Goal: Task Accomplishment & Management: Manage account settings

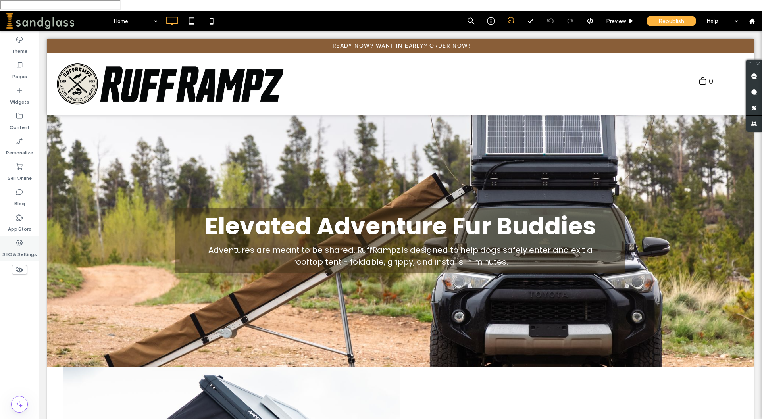
click at [21, 239] on icon at bounding box center [19, 243] width 8 height 8
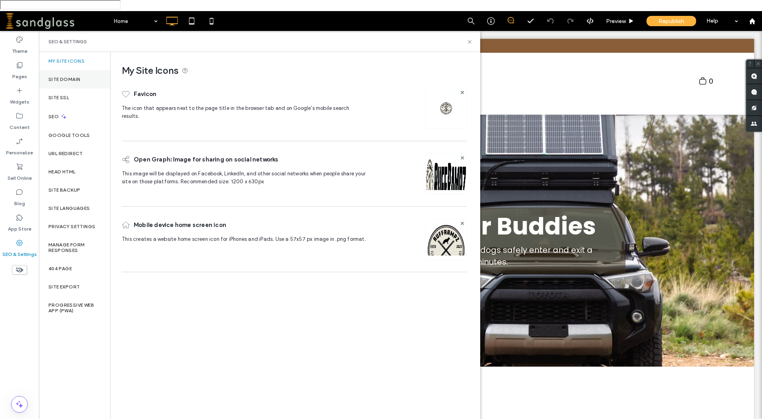
click at [67, 77] on label "Site Domain" at bounding box center [64, 80] width 32 height 6
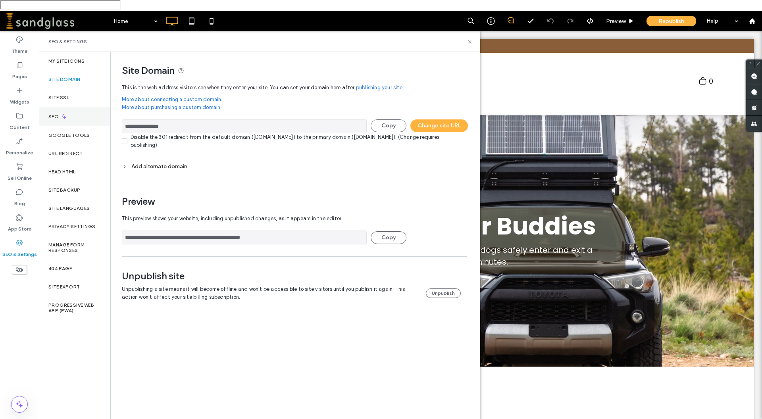
click at [54, 114] on label "SEO" at bounding box center [54, 117] width 12 height 6
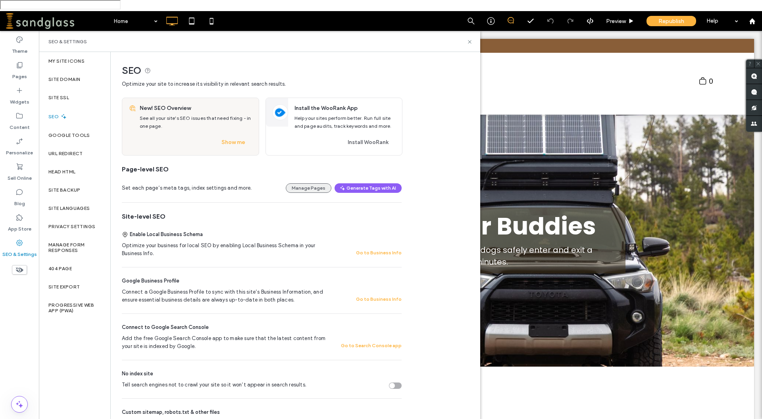
click at [316, 183] on button "Manage Pages" at bounding box center [309, 188] width 46 height 10
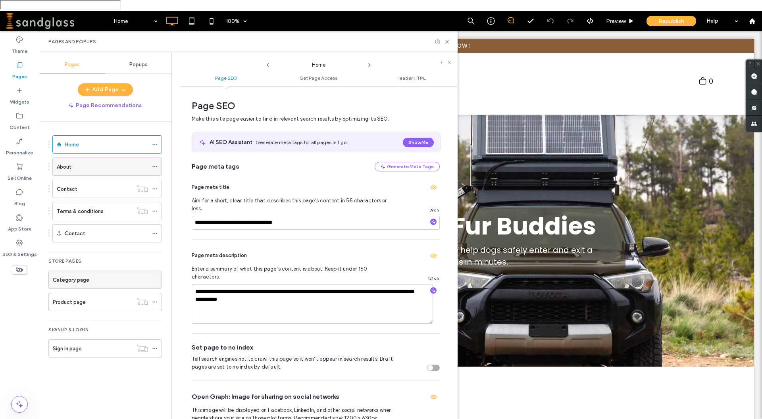
click at [67, 160] on label "About" at bounding box center [64, 167] width 15 height 14
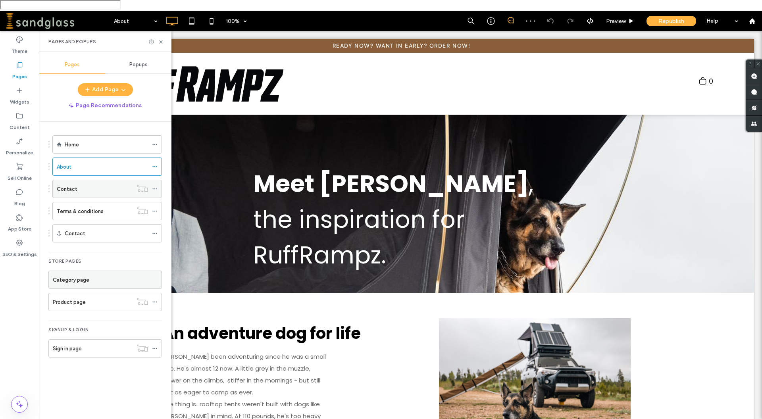
click at [70, 182] on label "Contact" at bounding box center [67, 189] width 21 height 14
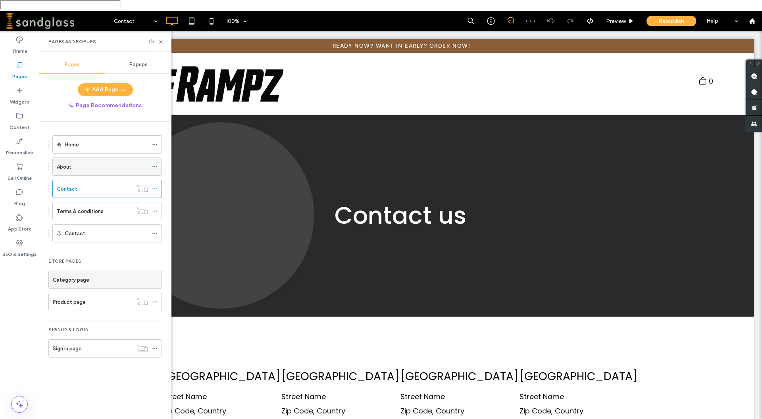
click at [66, 160] on label "About" at bounding box center [64, 167] width 15 height 14
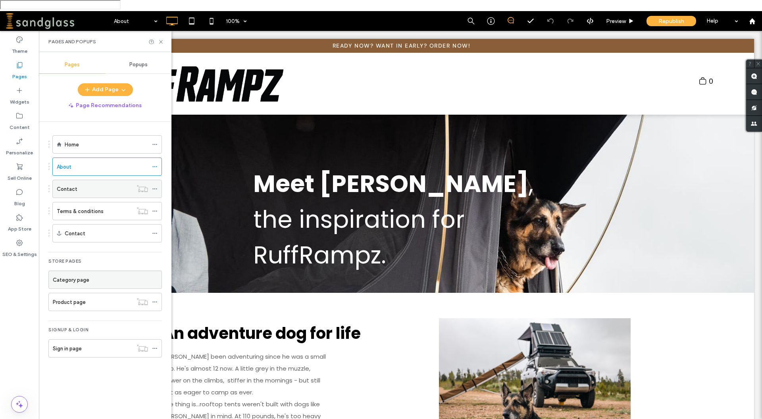
click at [68, 182] on label "Contact" at bounding box center [67, 189] width 21 height 14
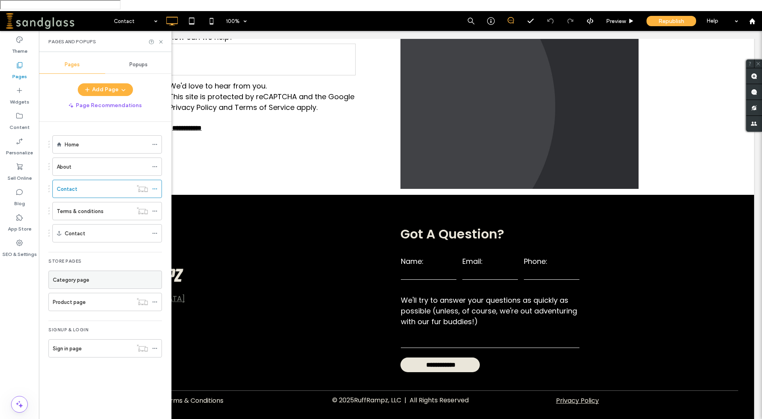
scroll to position [351, 0]
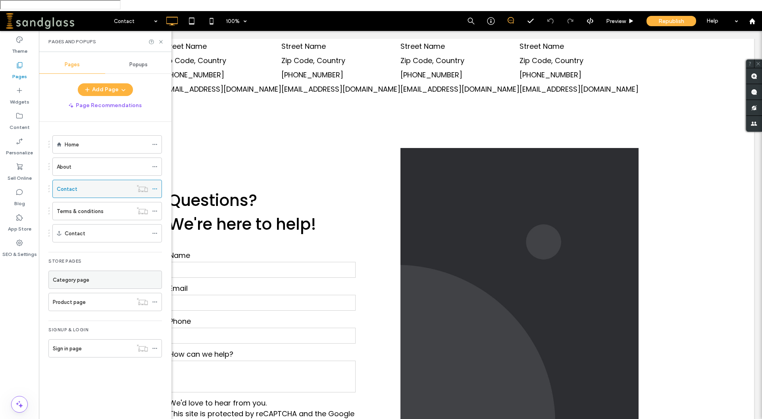
click at [153, 186] on icon at bounding box center [155, 189] width 6 height 6
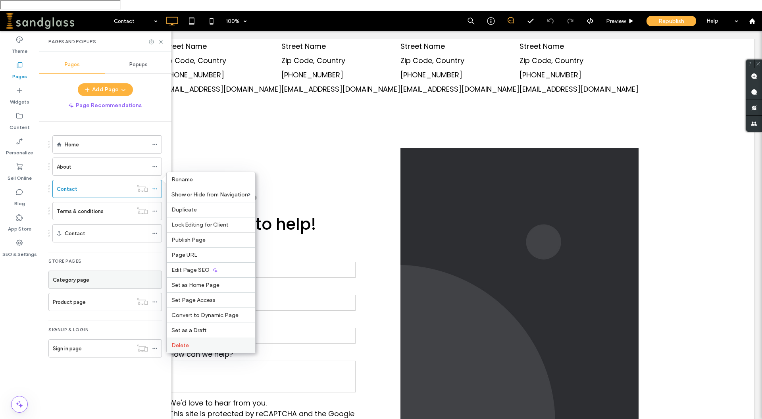
click at [194, 344] on label "Delete" at bounding box center [211, 345] width 79 height 7
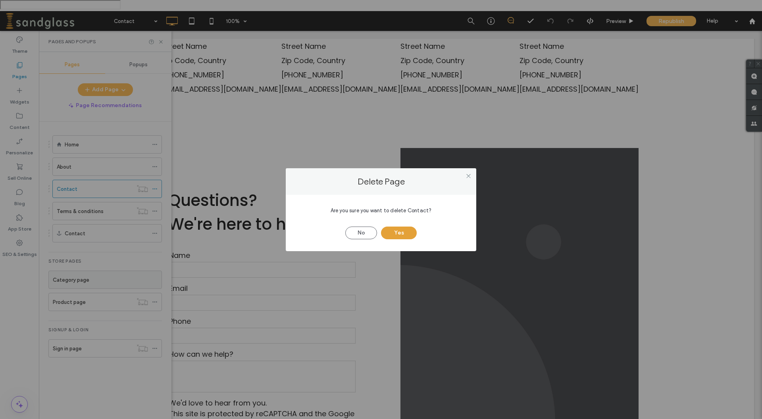
click at [397, 232] on button "Yes" at bounding box center [399, 233] width 36 height 13
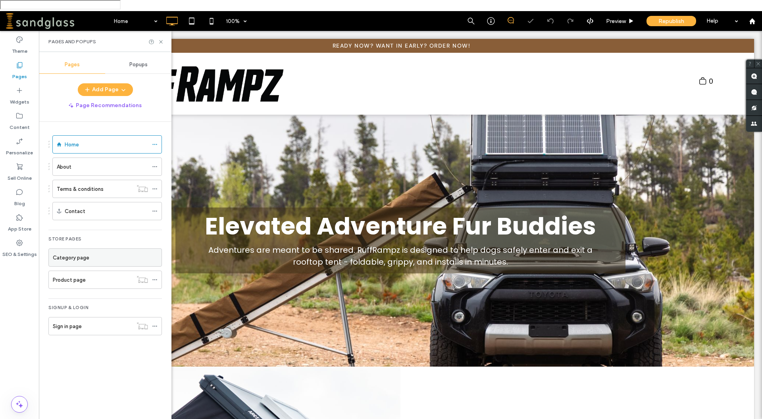
scroll to position [0, 0]
click at [88, 207] on div "Contact" at bounding box center [106, 211] width 83 height 8
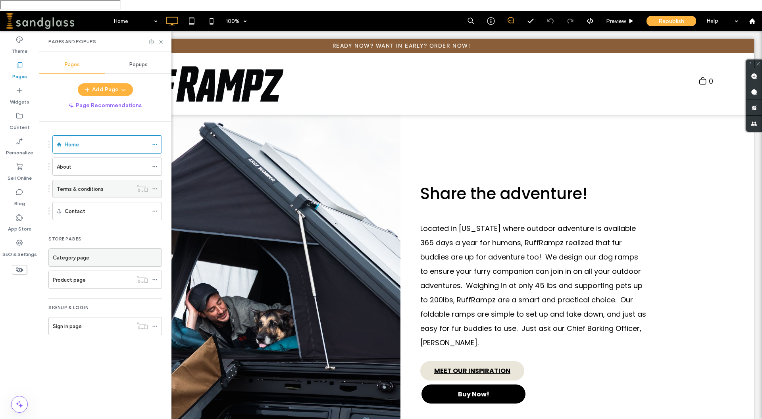
click at [109, 185] on div "Terms & conditions" at bounding box center [95, 189] width 76 height 8
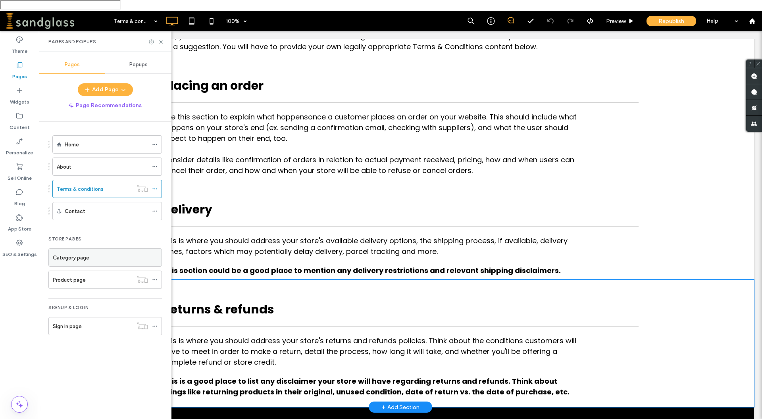
scroll to position [209, 0]
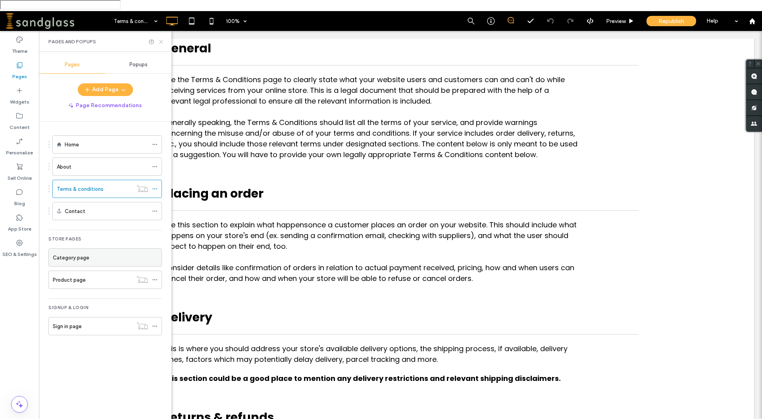
click at [162, 39] on icon at bounding box center [161, 42] width 6 height 6
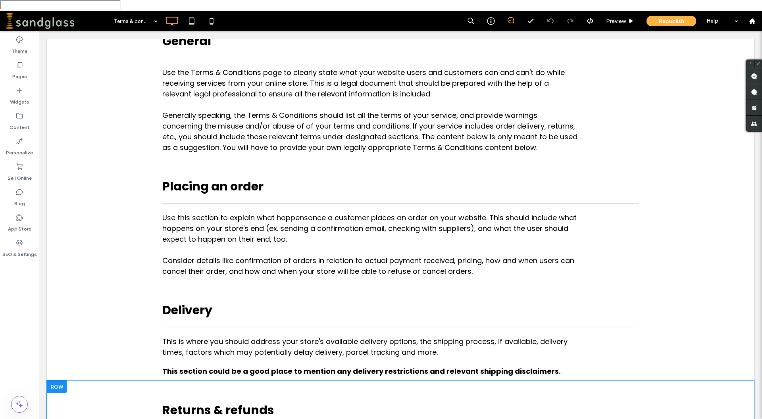
scroll to position [108, 0]
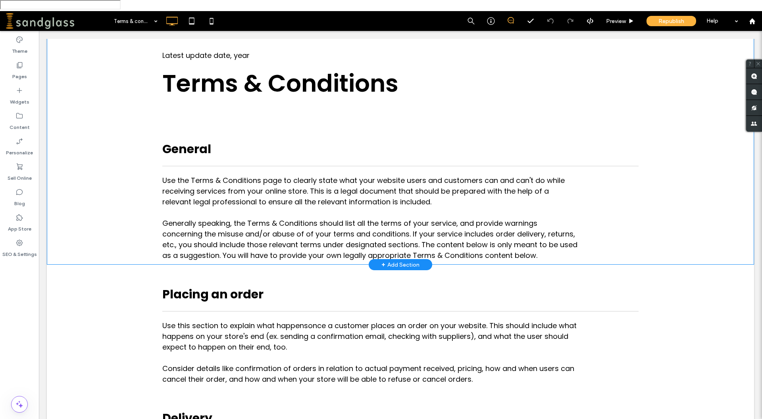
click at [496, 120] on div "Latest update date, year Terms & Conditions General Use the Terms & Conditions …" at bounding box center [400, 155] width 476 height 219
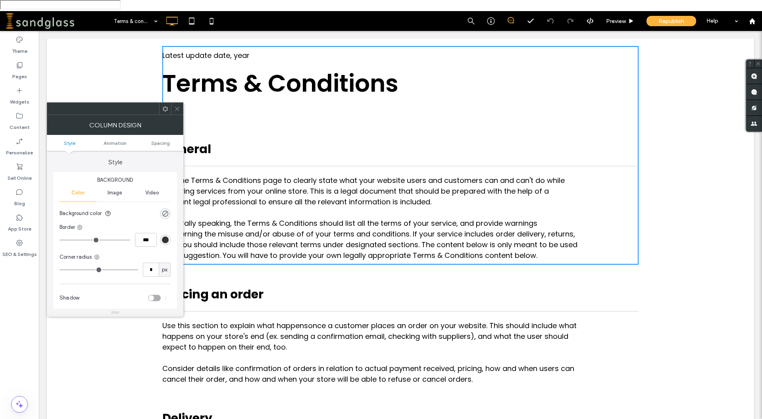
click at [177, 107] on icon at bounding box center [177, 109] width 6 height 6
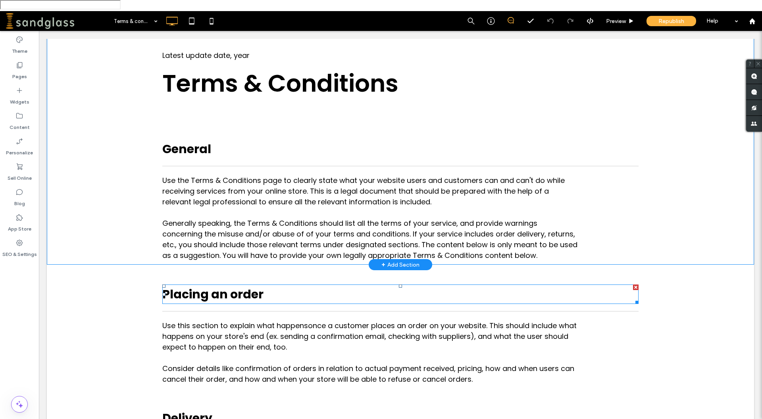
scroll to position [0, 0]
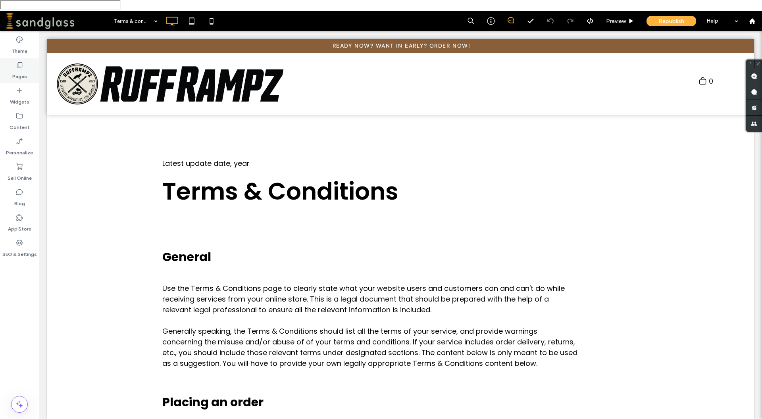
click at [33, 64] on div "Pages" at bounding box center [19, 70] width 39 height 25
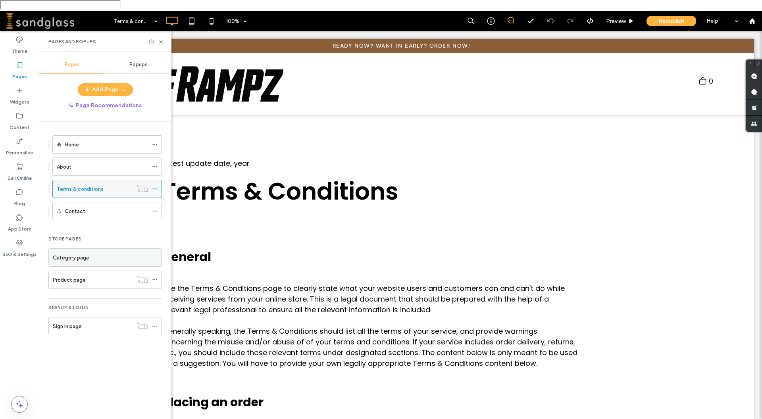
click at [152, 183] on span at bounding box center [155, 189] width 6 height 12
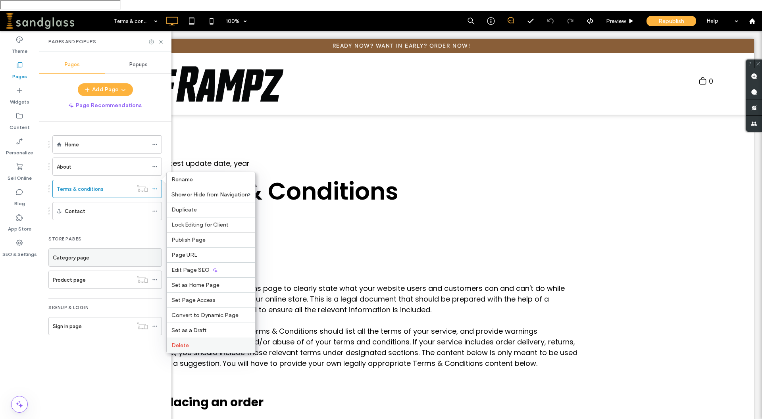
click at [207, 343] on label "Delete" at bounding box center [211, 345] width 79 height 7
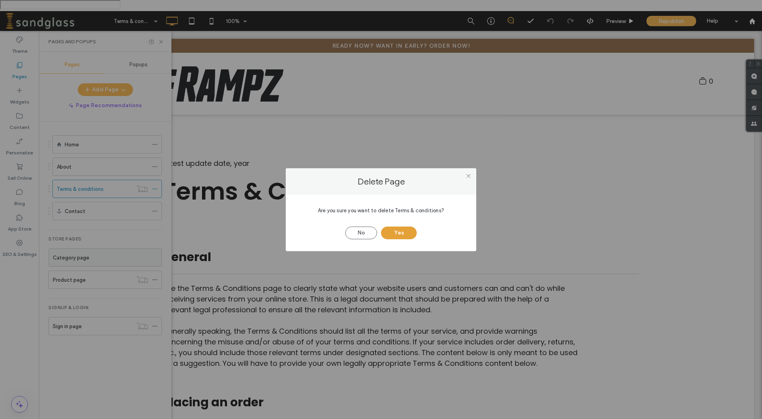
click at [403, 229] on button "Yes" at bounding box center [399, 233] width 36 height 13
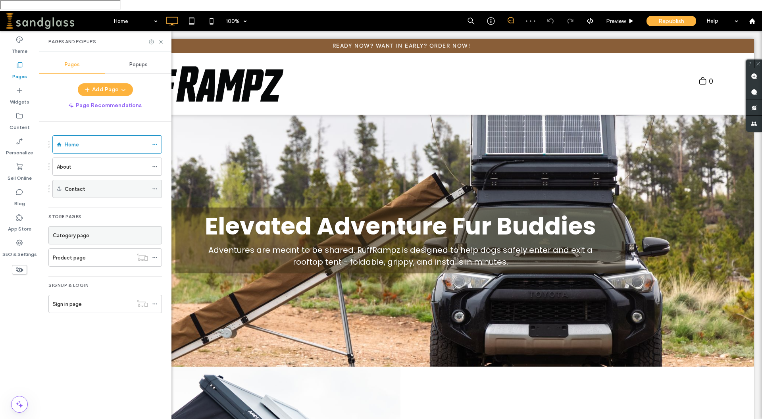
click at [98, 185] on div "Contact" at bounding box center [106, 189] width 83 height 8
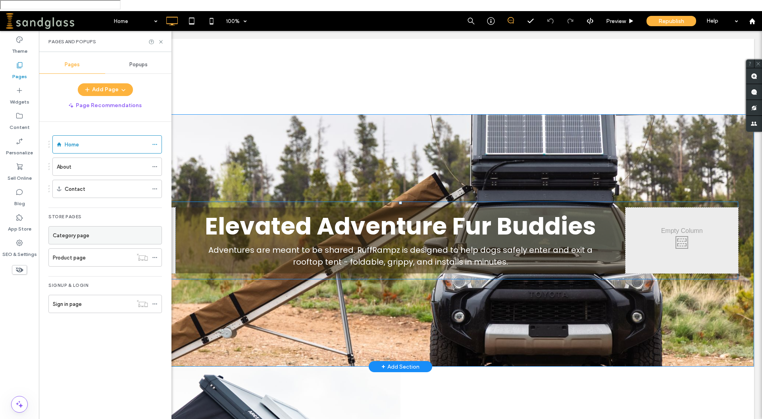
scroll to position [324, 0]
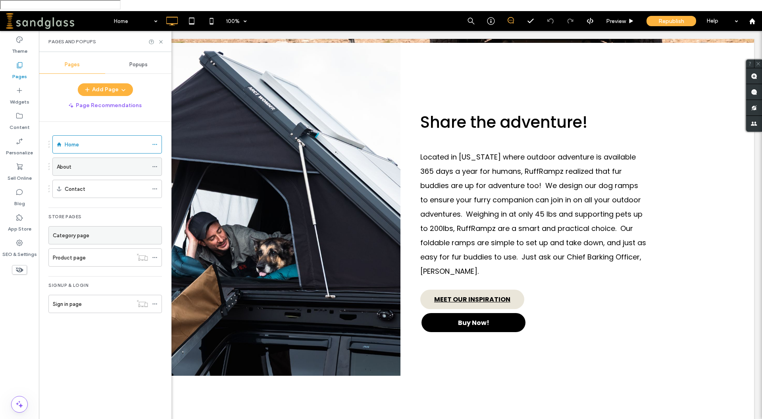
click at [116, 163] on div "About" at bounding box center [102, 167] width 91 height 8
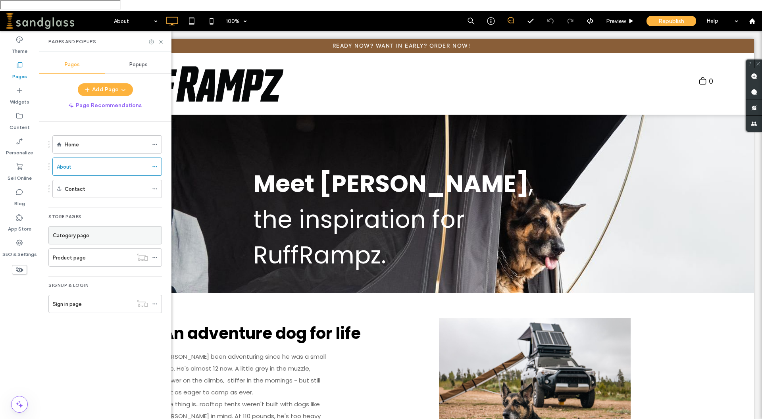
scroll to position [0, 0]
click at [75, 138] on label "Home" at bounding box center [72, 145] width 14 height 14
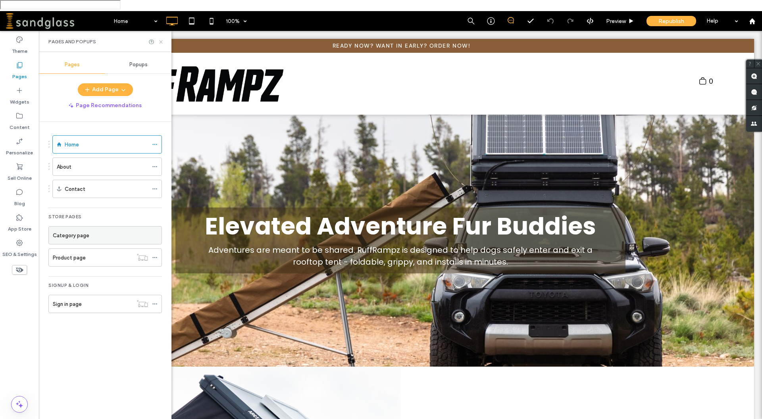
click at [164, 39] on icon at bounding box center [161, 42] width 6 height 6
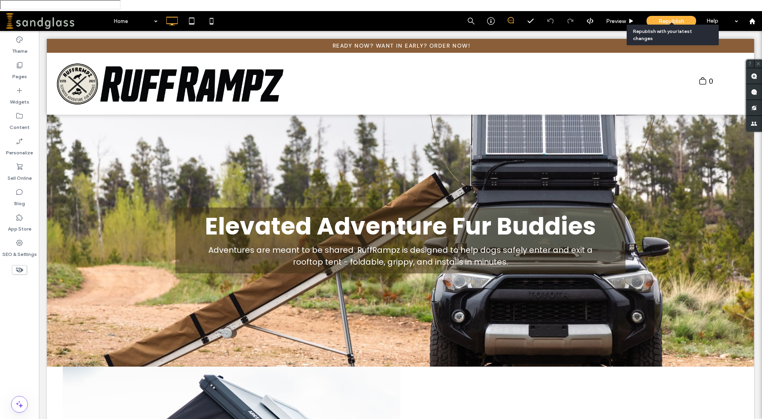
click at [667, 16] on div "Republish" at bounding box center [672, 21] width 50 height 10
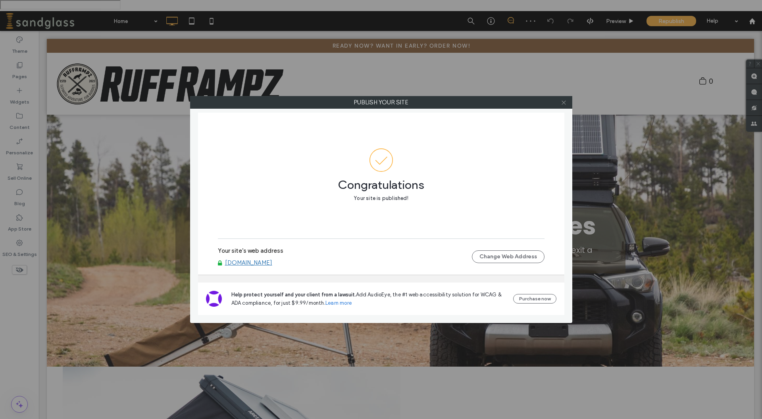
click at [566, 106] on span at bounding box center [564, 102] width 6 height 12
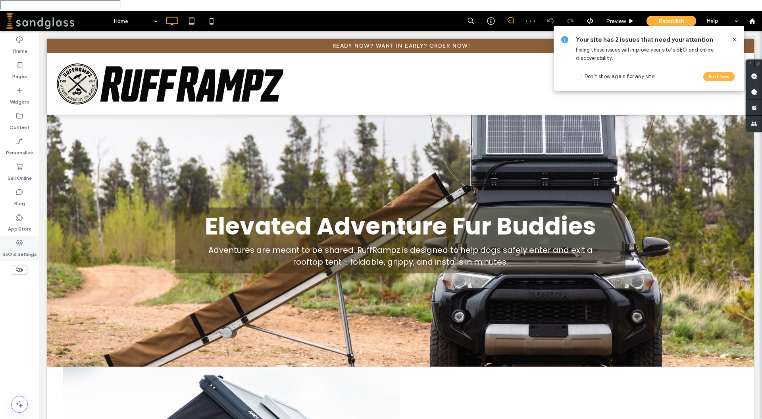
click at [25, 236] on div "SEO & Settings" at bounding box center [19, 248] width 39 height 25
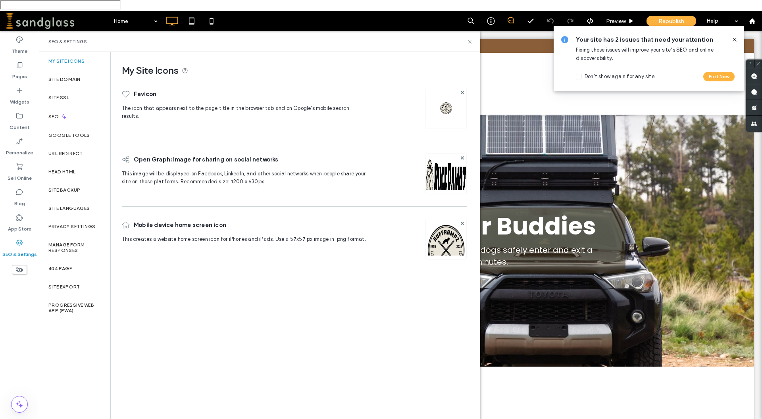
click at [737, 38] on icon at bounding box center [735, 40] width 6 height 6
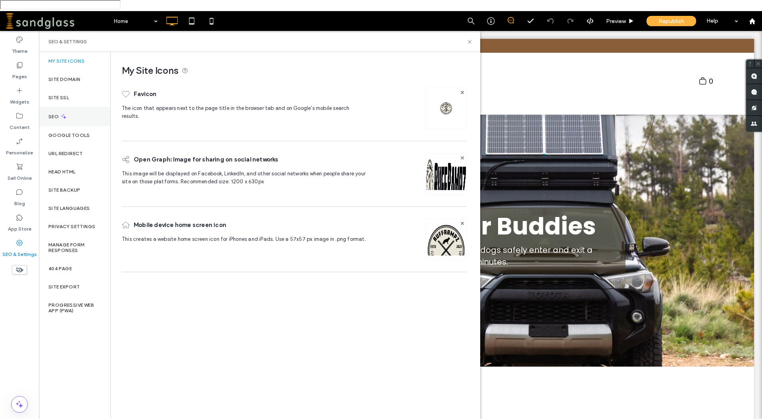
click at [60, 114] on label "SEO" at bounding box center [54, 117] width 12 height 6
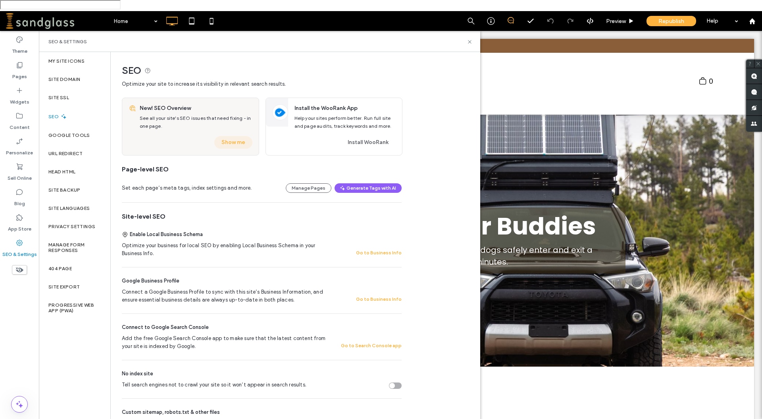
click at [229, 136] on button "Show me" at bounding box center [233, 142] width 38 height 13
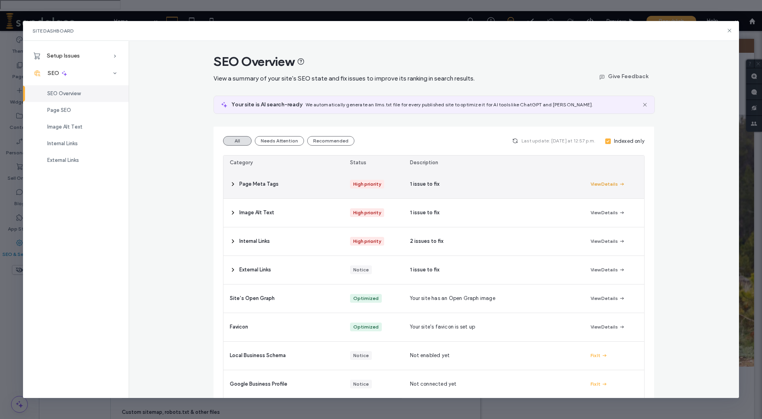
click at [613, 187] on button "View Details" at bounding box center [608, 184] width 35 height 10
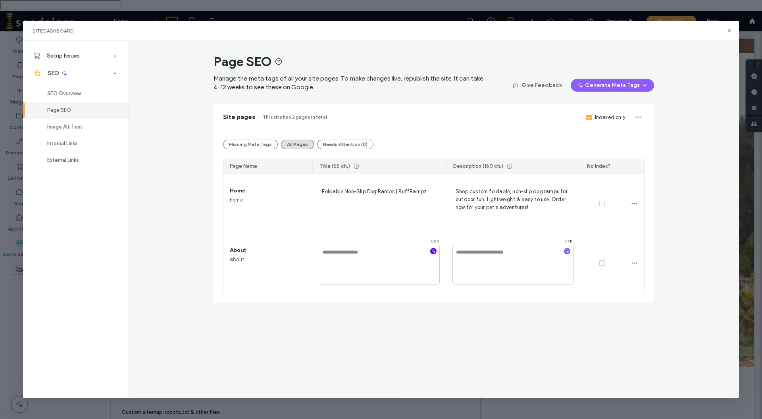
click at [434, 252] on use "button" at bounding box center [434, 251] width 4 height 4
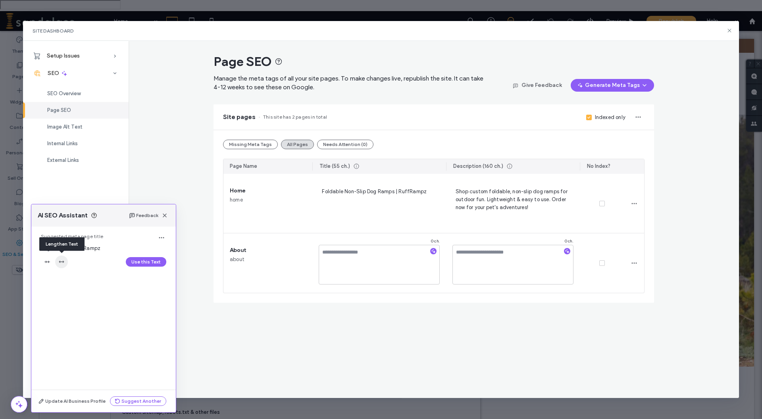
click at [61, 262] on use "button" at bounding box center [61, 262] width 5 height 2
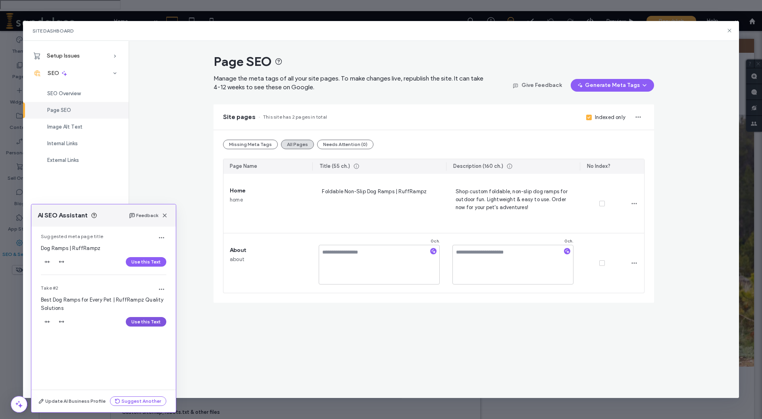
click at [158, 321] on button "Use this Text" at bounding box center [146, 322] width 40 height 10
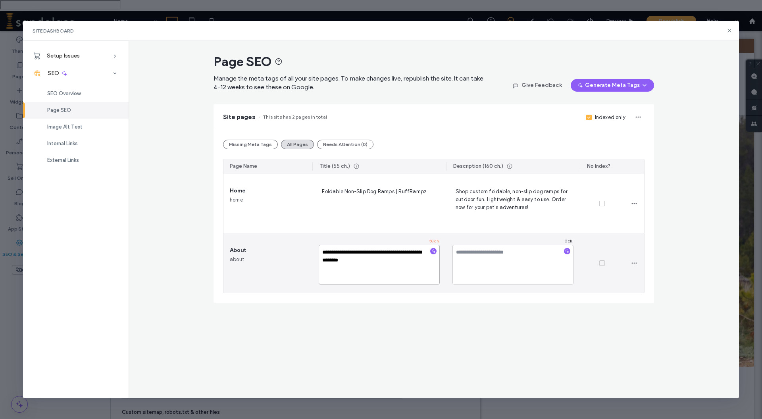
drag, startPoint x: 394, startPoint y: 252, endPoint x: 383, endPoint y: 252, distance: 11.1
click at [383, 252] on textarea "**********" at bounding box center [379, 265] width 121 height 40
drag, startPoint x: 364, startPoint y: 252, endPoint x: 390, endPoint y: 254, distance: 25.5
click at [390, 254] on textarea "**********" at bounding box center [379, 265] width 121 height 40
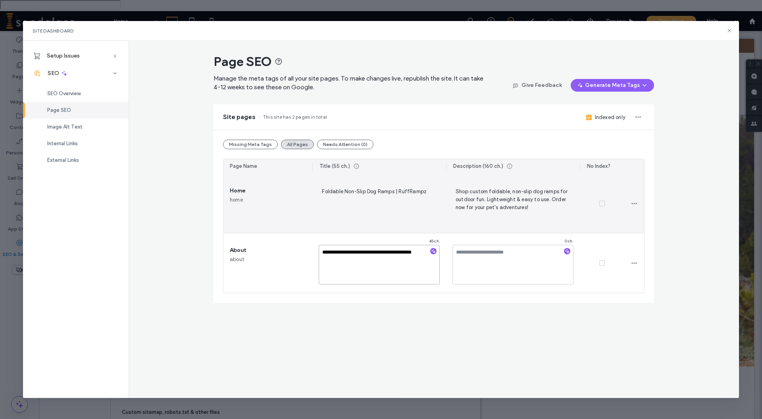
type textarea "**********"
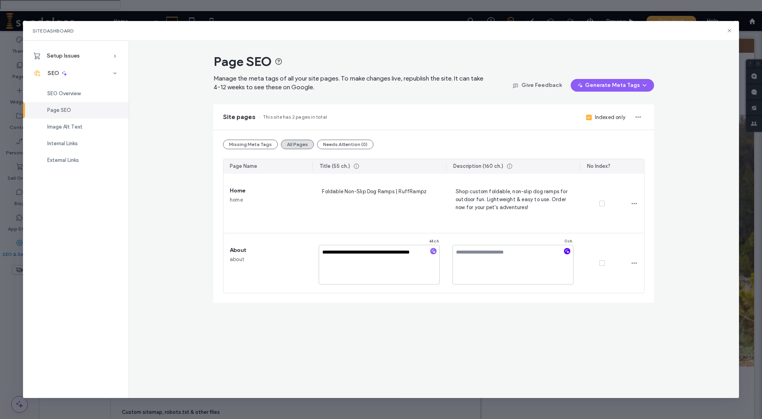
click at [569, 250] on icon "button" at bounding box center [568, 252] width 6 height 6
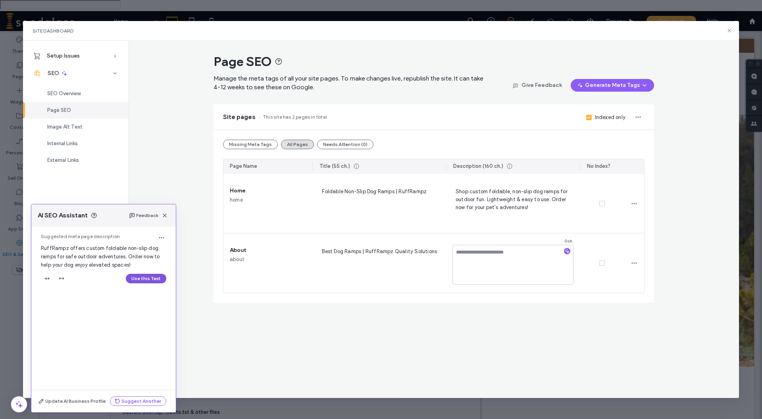
click at [154, 281] on button "Use this Text" at bounding box center [146, 279] width 40 height 10
type textarea "**********"
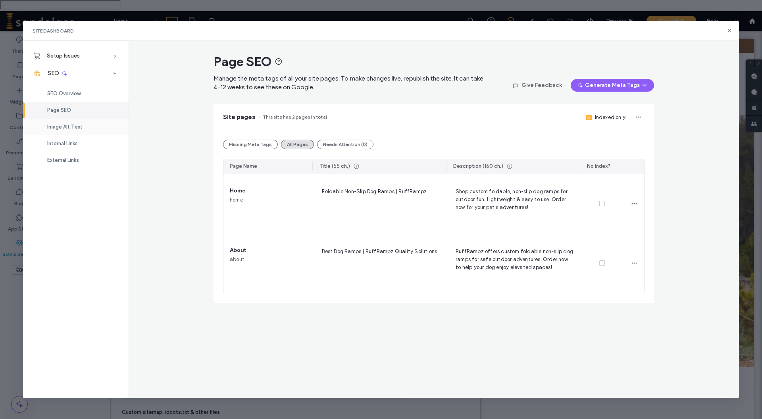
click at [79, 130] on span "Image Alt Text" at bounding box center [64, 127] width 35 height 6
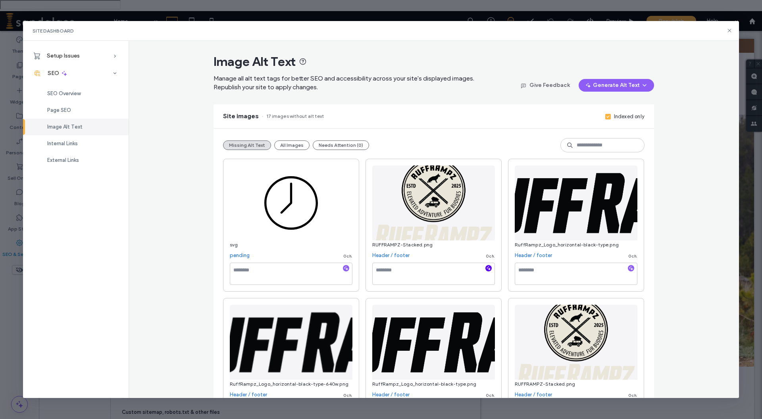
click at [487, 270] on icon "button" at bounding box center [489, 269] width 6 height 6
type textarea "**********"
click at [609, 87] on button "Generate Alt Text" at bounding box center [616, 85] width 75 height 13
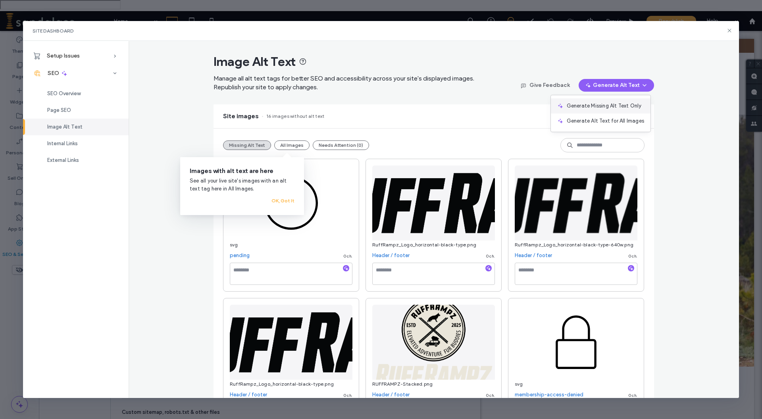
click at [597, 108] on span "Generate Missing Alt Text Only" at bounding box center [604, 106] width 75 height 8
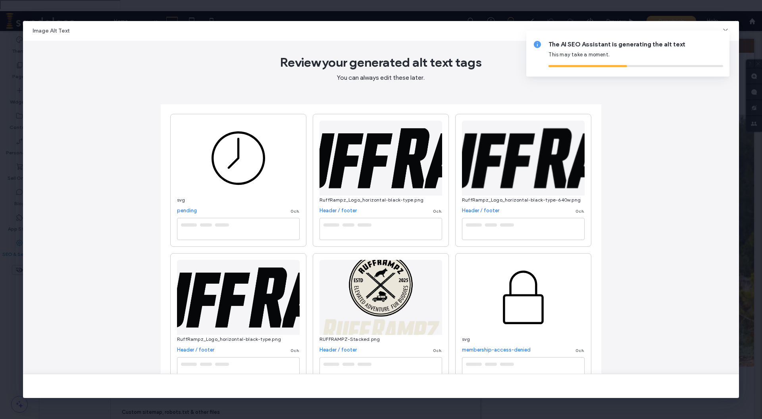
type textarea "**********"
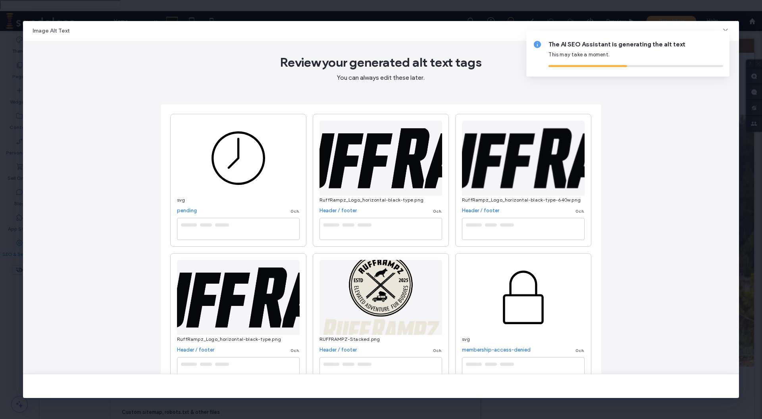
type textarea "**********"
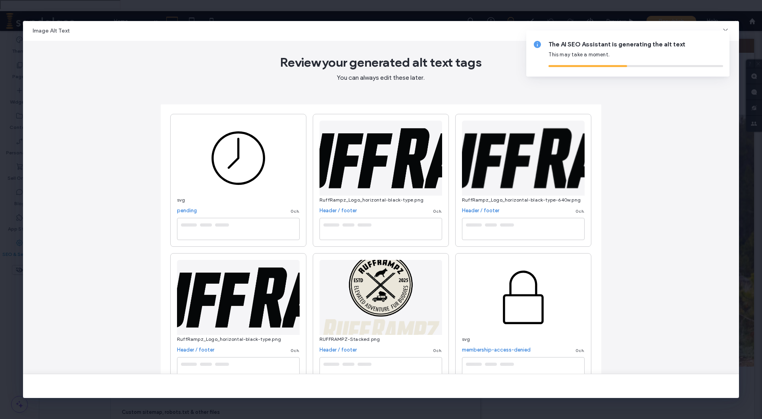
type textarea "**********"
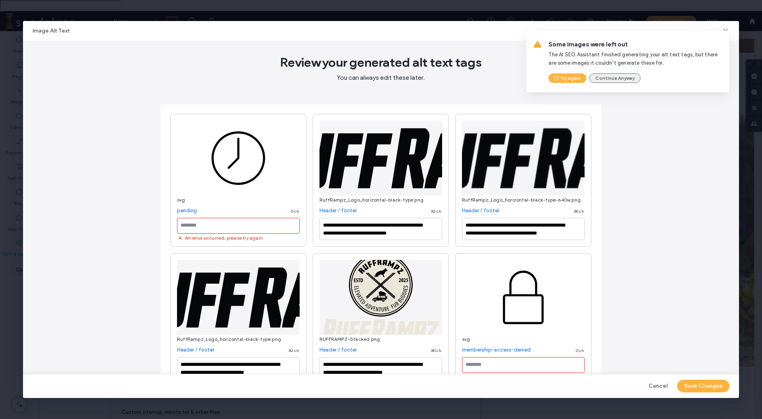
click at [602, 77] on button "Continue Anyway" at bounding box center [615, 78] width 51 height 10
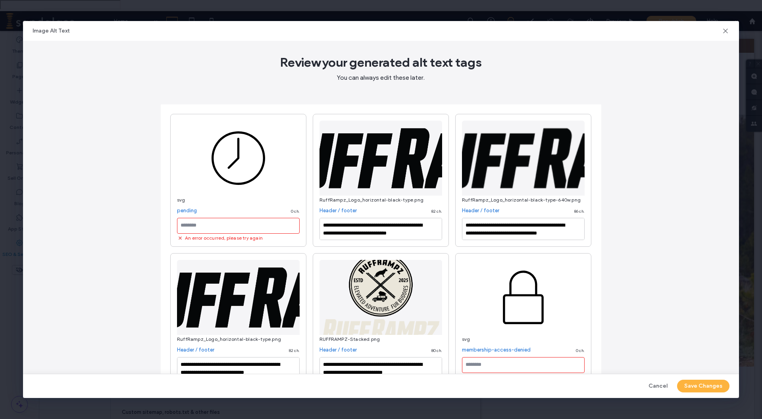
click at [251, 223] on textarea at bounding box center [238, 226] width 123 height 16
click at [702, 385] on button "Save Changes" at bounding box center [703, 386] width 52 height 13
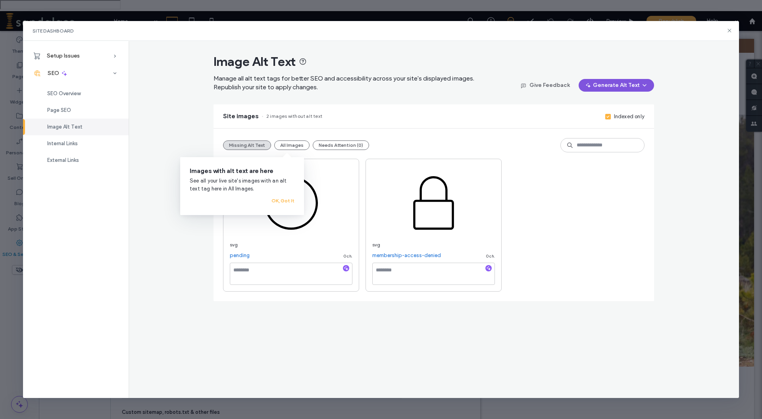
click at [593, 79] on span "button" at bounding box center [589, 85] width 8 height 12
click at [587, 108] on span "Generate Missing Alt Text Only" at bounding box center [607, 106] width 75 height 8
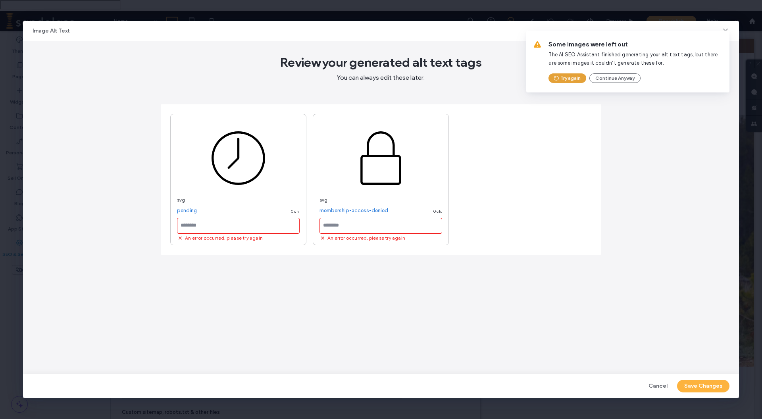
click at [576, 79] on button "Try again" at bounding box center [568, 78] width 38 height 10
click at [600, 78] on button "Continue Anyway" at bounding box center [615, 78] width 51 height 10
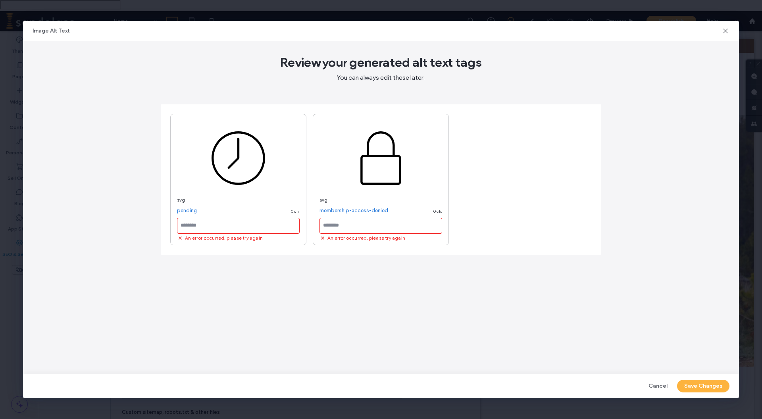
click at [723, 33] on icon at bounding box center [726, 31] width 8 height 8
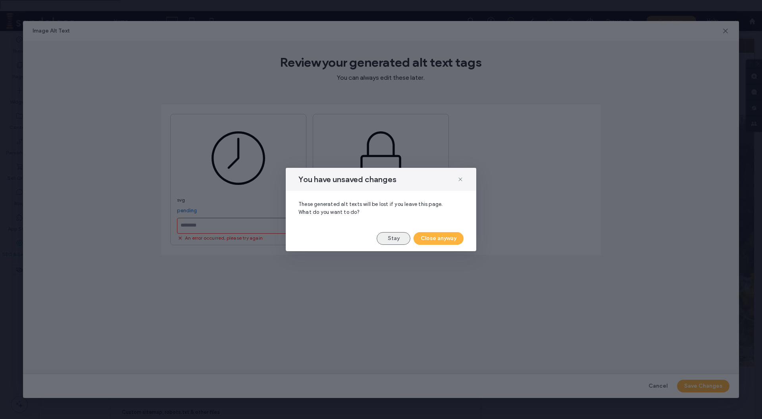
click at [403, 241] on button "Stay" at bounding box center [394, 238] width 34 height 13
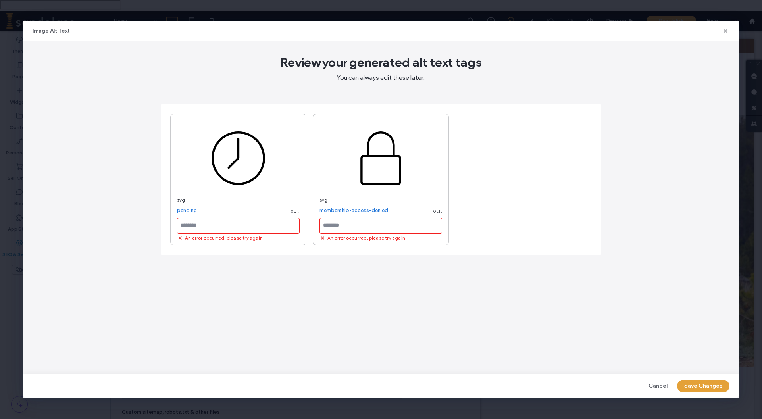
click at [701, 386] on button "Save Changes" at bounding box center [703, 386] width 52 height 13
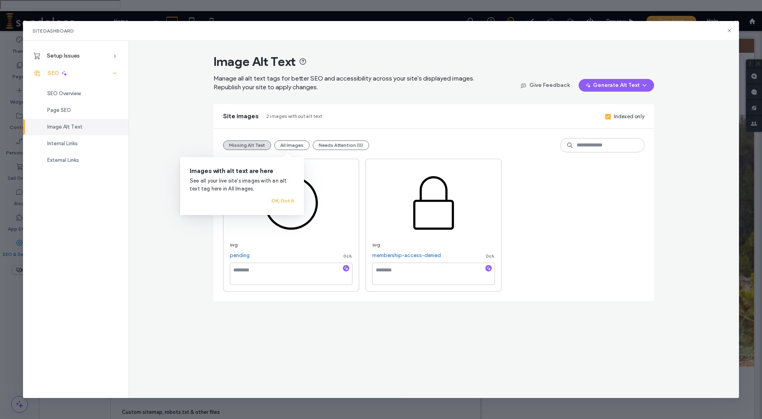
click at [67, 75] on icon at bounding box center [64, 73] width 7 height 7
click at [83, 59] on div "Setup Issues" at bounding box center [76, 55] width 106 height 17
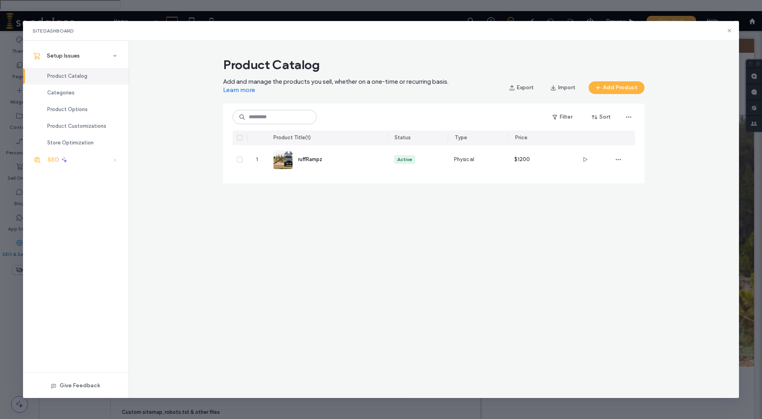
click at [62, 159] on icon at bounding box center [64, 159] width 7 height 7
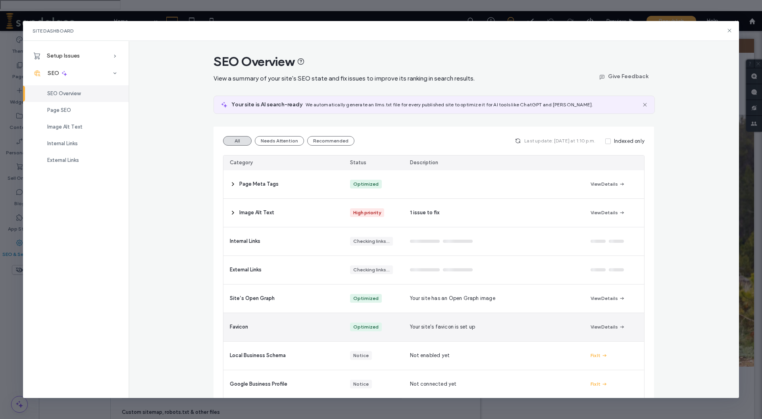
scroll to position [68, 0]
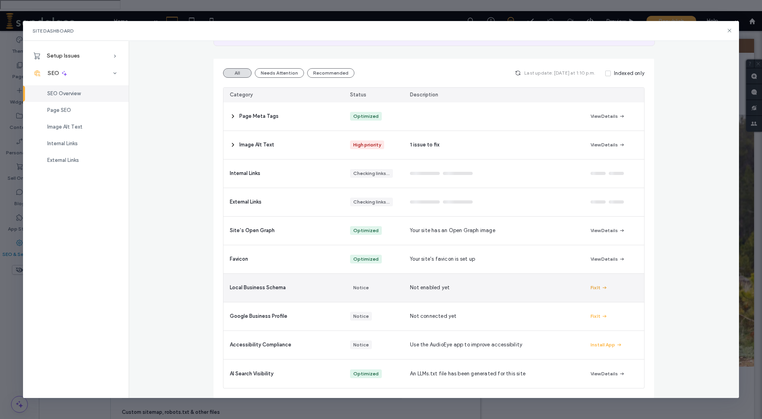
click at [591, 285] on button "Fix It" at bounding box center [599, 288] width 17 height 10
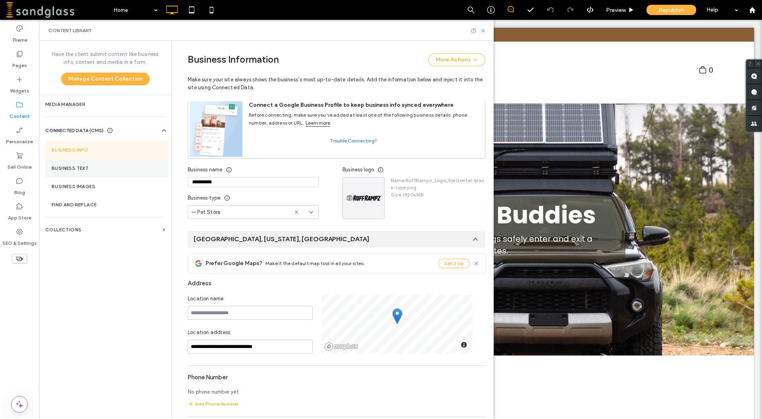
click at [76, 173] on section "Business Text" at bounding box center [106, 168] width 123 height 18
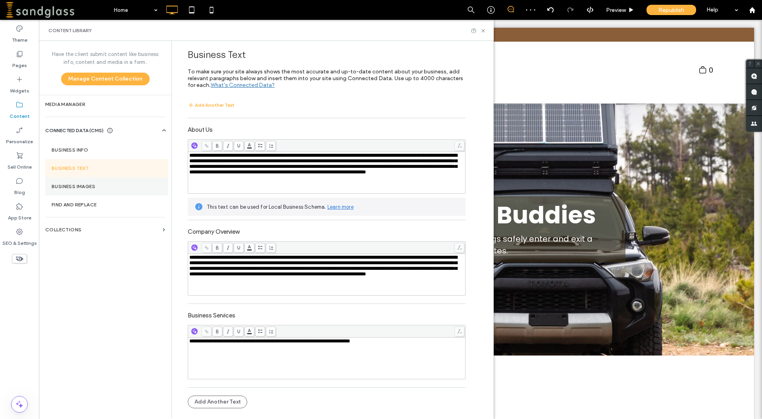
click at [81, 188] on label "Business Images" at bounding box center [107, 187] width 110 height 6
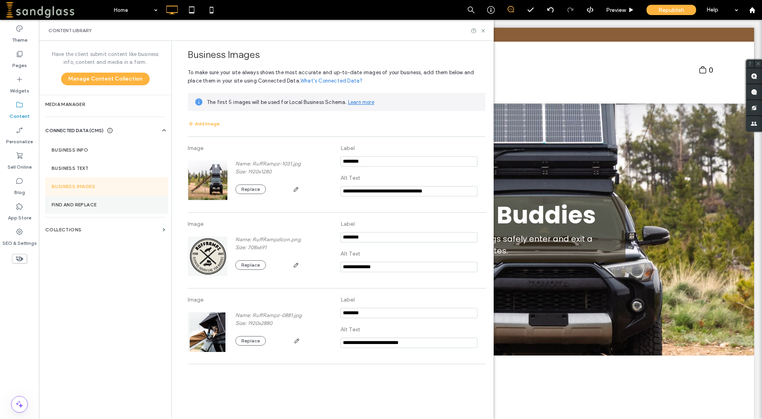
click at [80, 203] on label "Find and Replace" at bounding box center [107, 205] width 110 height 6
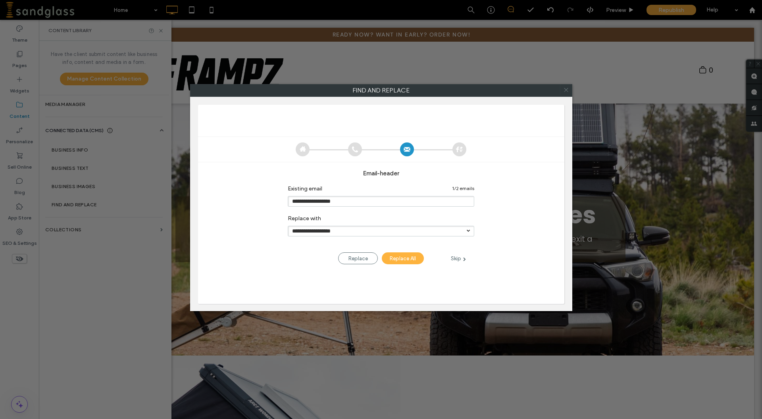
drag, startPoint x: 566, startPoint y: 86, endPoint x: 510, endPoint y: 68, distance: 58.5
click at [566, 86] on icon at bounding box center [567, 90] width 12 height 12
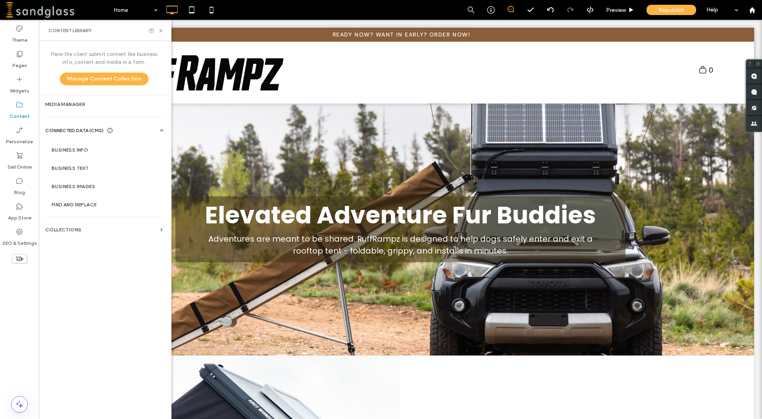
click at [163, 27] on div "Content Library" at bounding box center [105, 30] width 133 height 21
drag, startPoint x: 161, startPoint y: 31, endPoint x: 124, endPoint y: 11, distance: 41.9
click at [161, 31] on use at bounding box center [160, 30] width 3 height 3
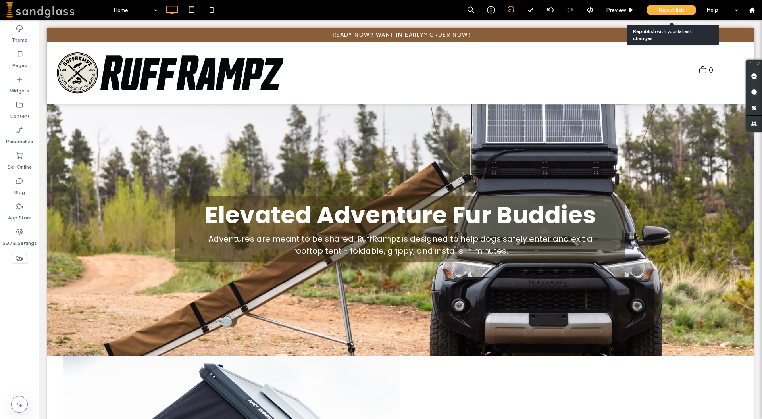
click at [659, 8] on div "Republish" at bounding box center [672, 10] width 50 height 10
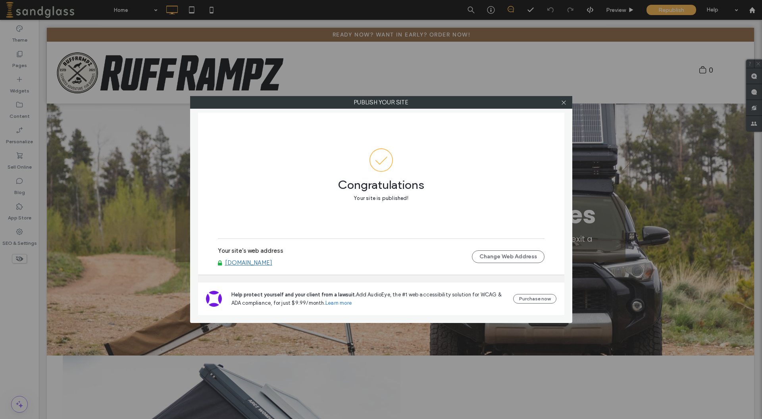
click at [560, 102] on div at bounding box center [564, 102] width 12 height 12
click at [564, 104] on icon at bounding box center [564, 103] width 6 height 6
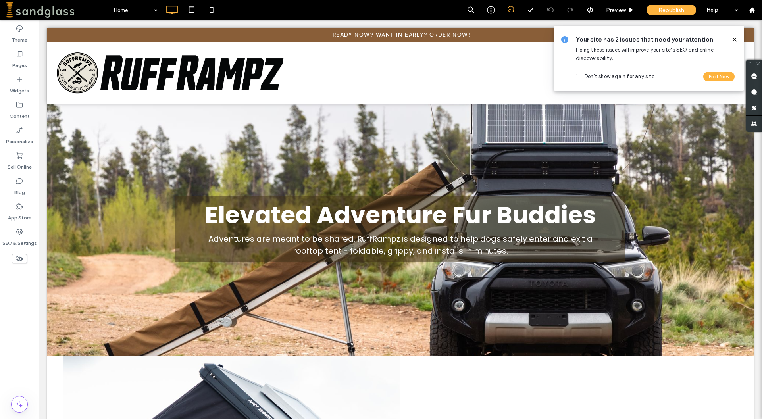
drag, startPoint x: 733, startPoint y: 37, endPoint x: 694, endPoint y: 17, distance: 44.0
click at [733, 37] on icon at bounding box center [735, 40] width 6 height 6
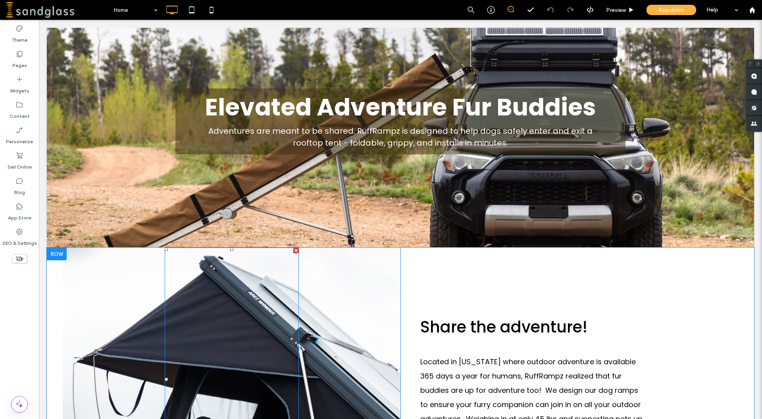
scroll to position [324, 0]
